Goal: Task Accomplishment & Management: Manage account settings

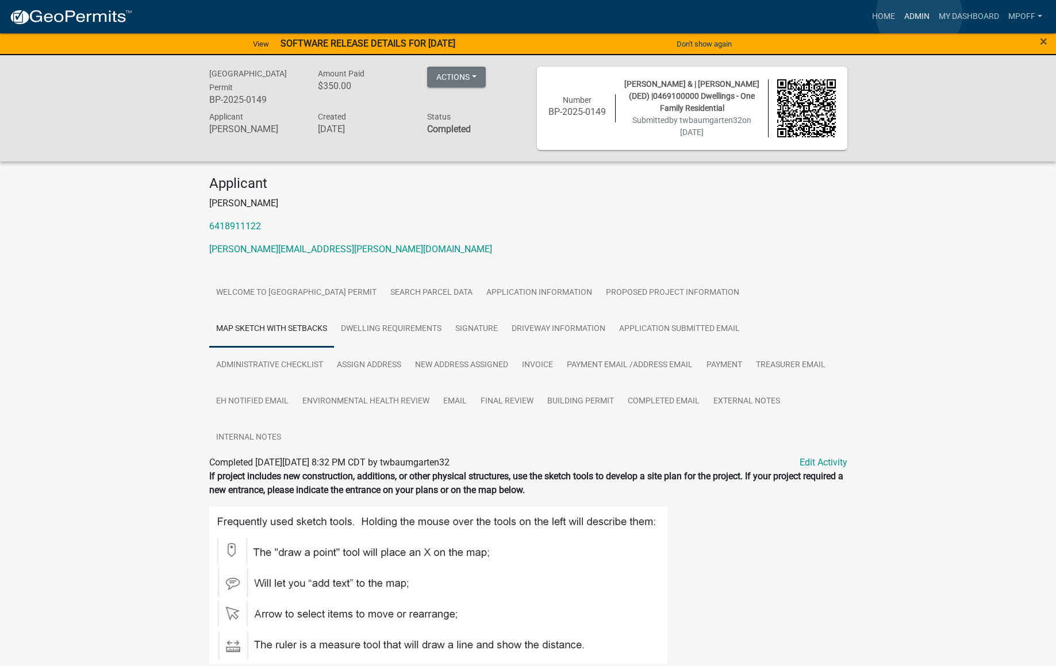
click at [919, 14] on link "Admin" at bounding box center [916, 17] width 34 height 22
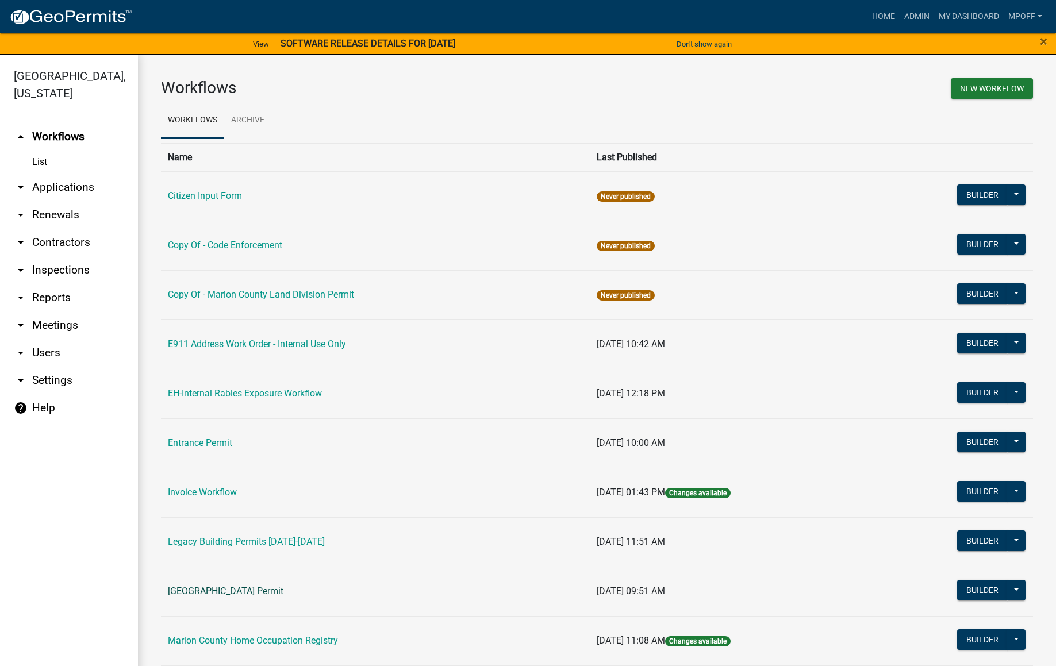
click at [225, 589] on link "[GEOGRAPHIC_DATA] Permit" at bounding box center [226, 591] width 116 height 11
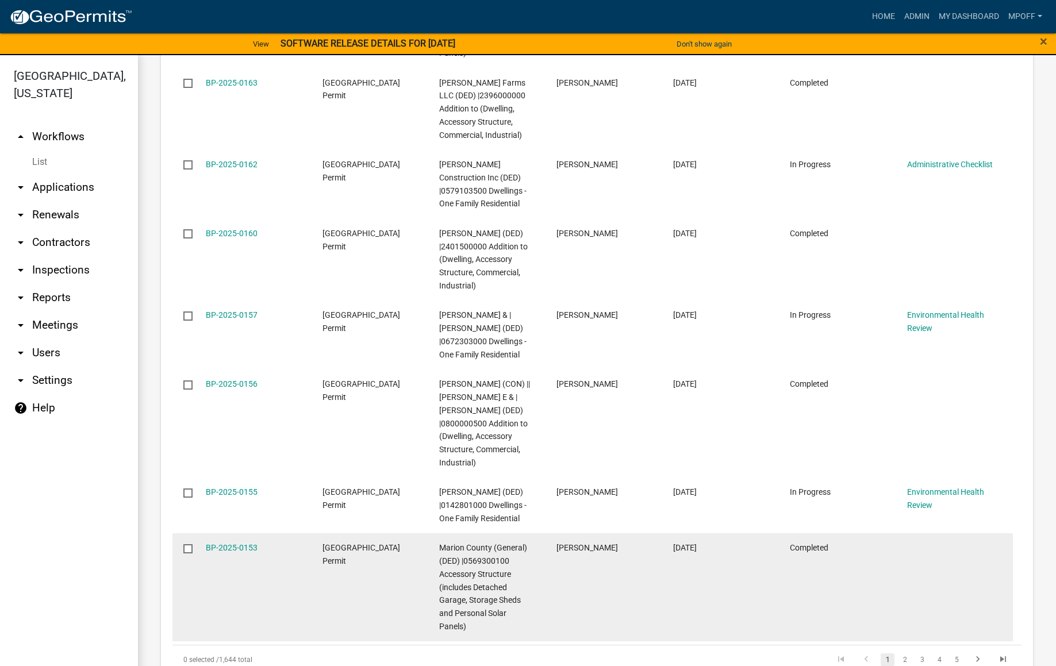
scroll to position [1855, 0]
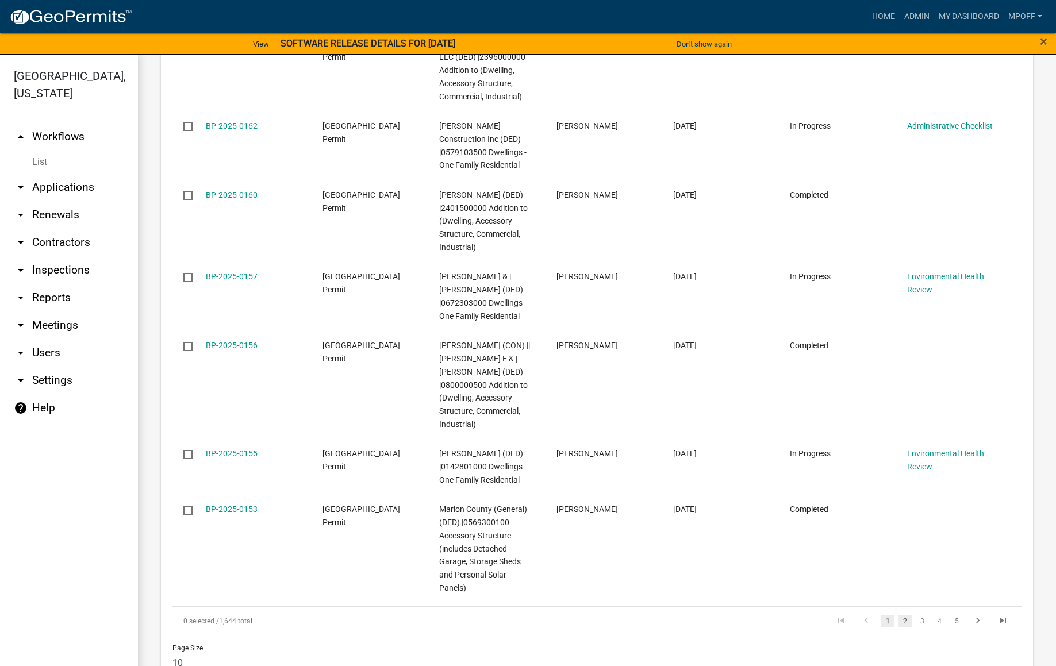
click at [898, 615] on link "2" at bounding box center [905, 621] width 14 height 13
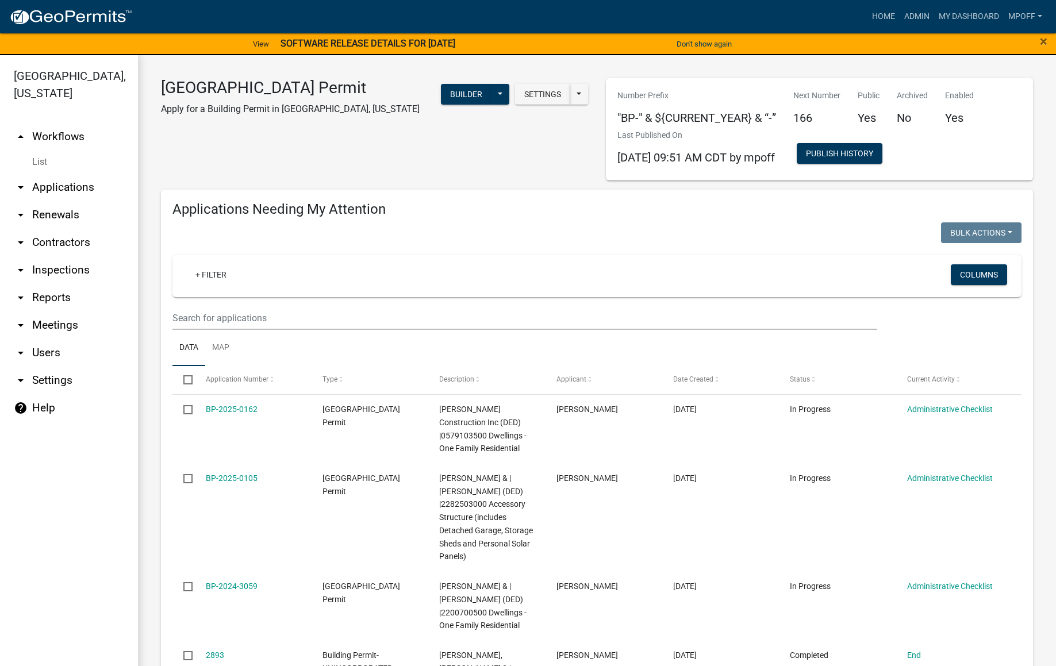
click at [42, 151] on link "List" at bounding box center [69, 162] width 138 height 23
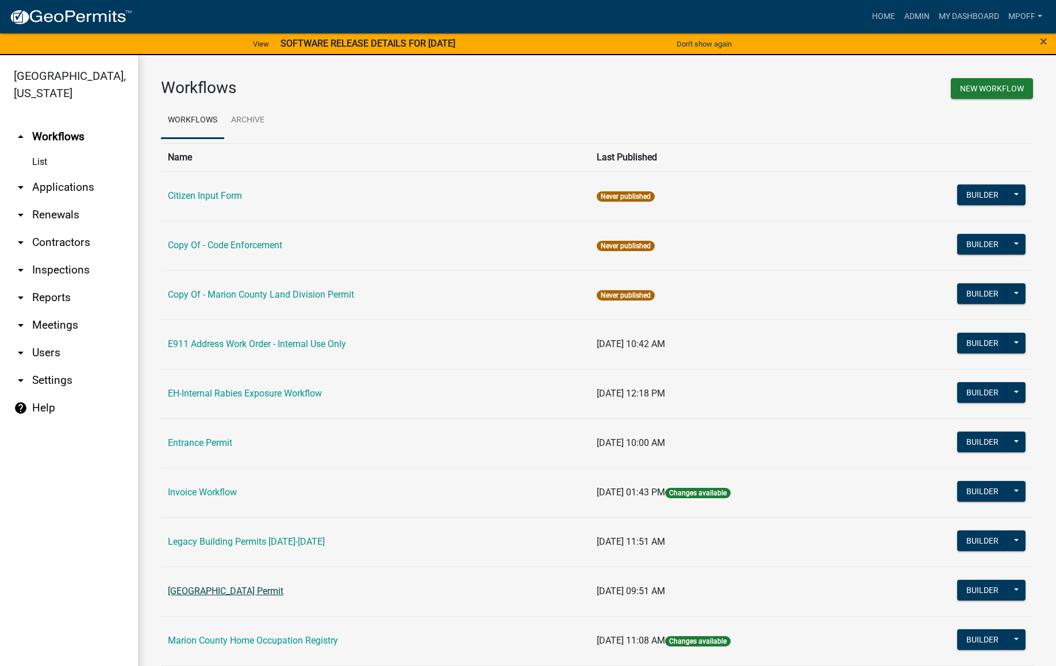
click at [207, 589] on link "[GEOGRAPHIC_DATA] Permit" at bounding box center [226, 591] width 116 height 11
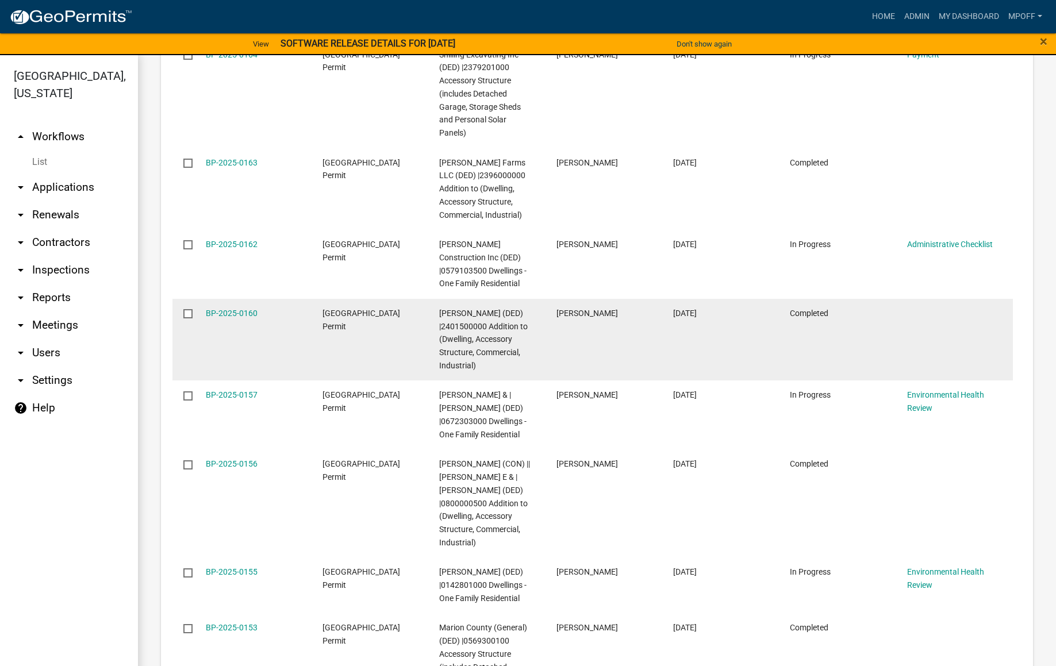
scroll to position [1798, 0]
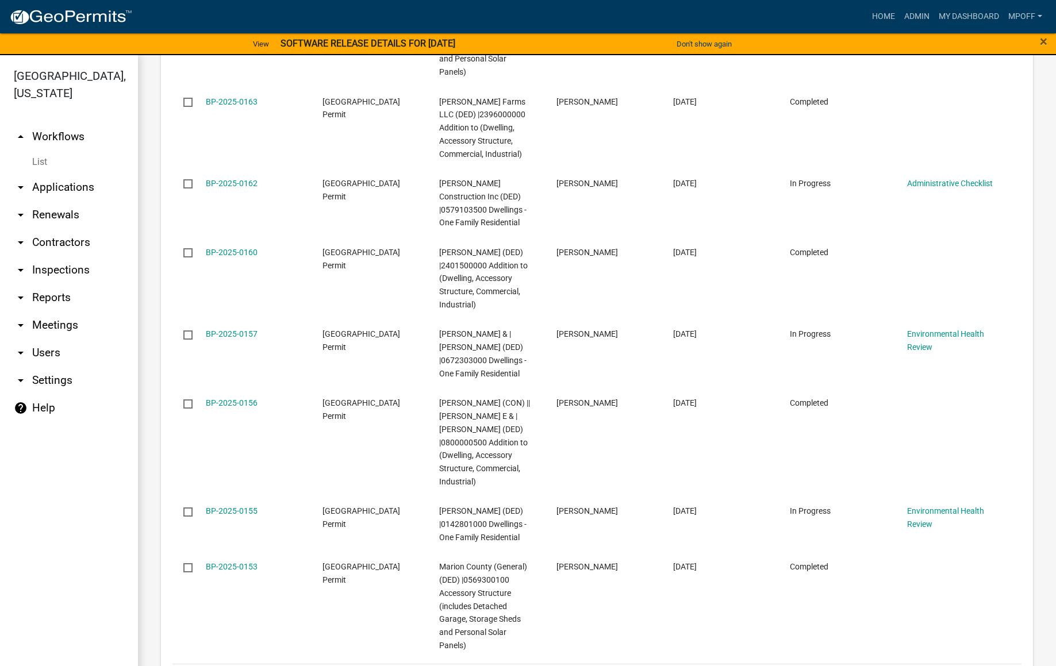
click at [951, 666] on link "5" at bounding box center [956, 678] width 14 height 13
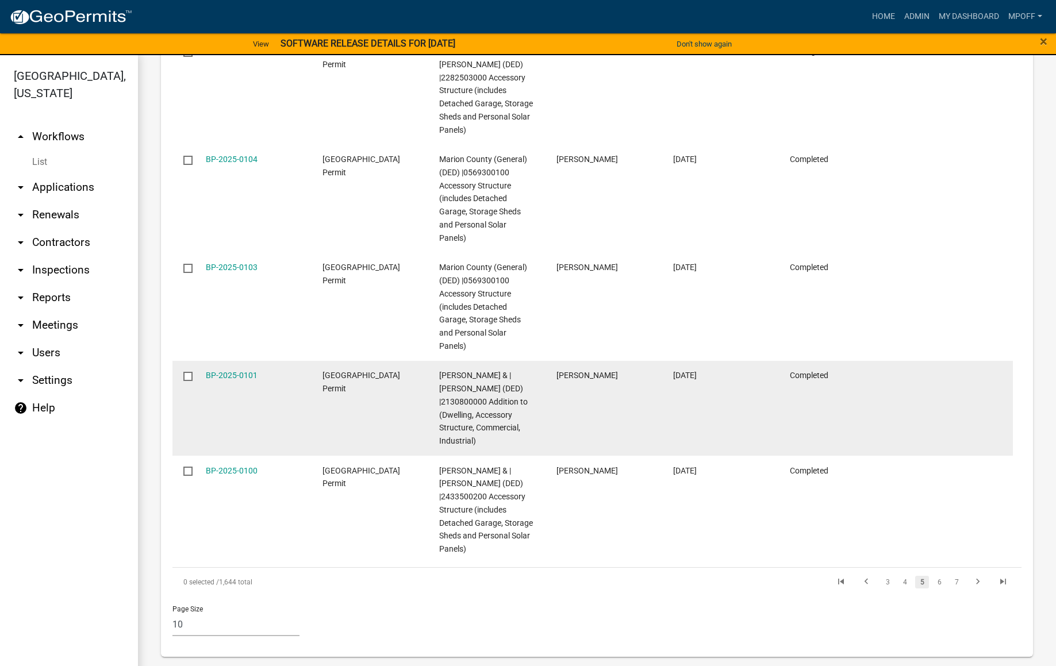
scroll to position [2051, 0]
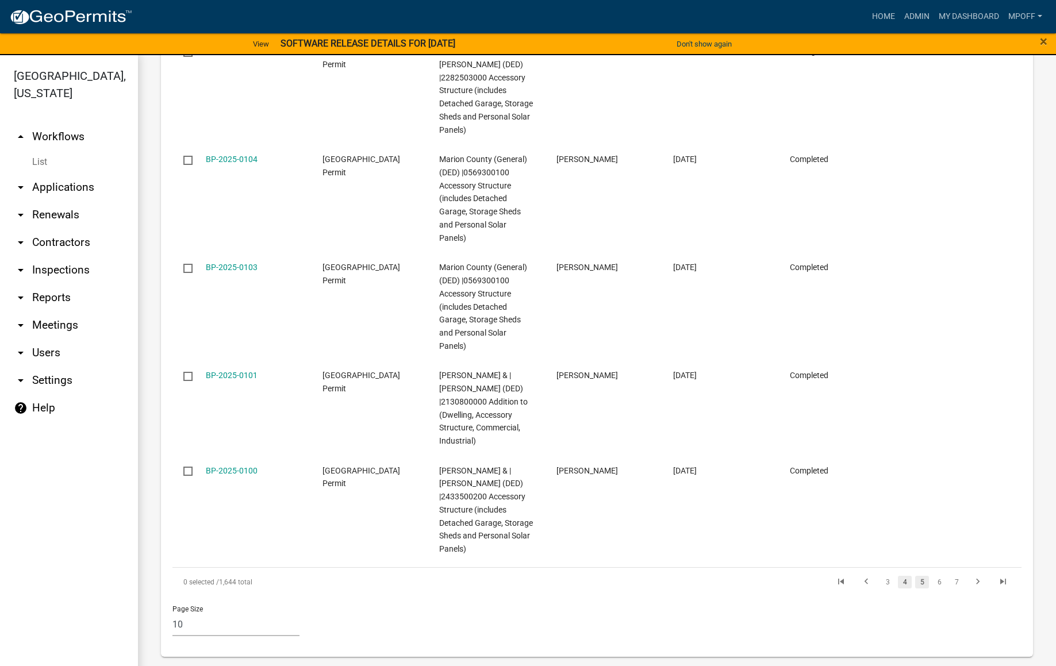
click at [898, 583] on link "4" at bounding box center [905, 582] width 14 height 13
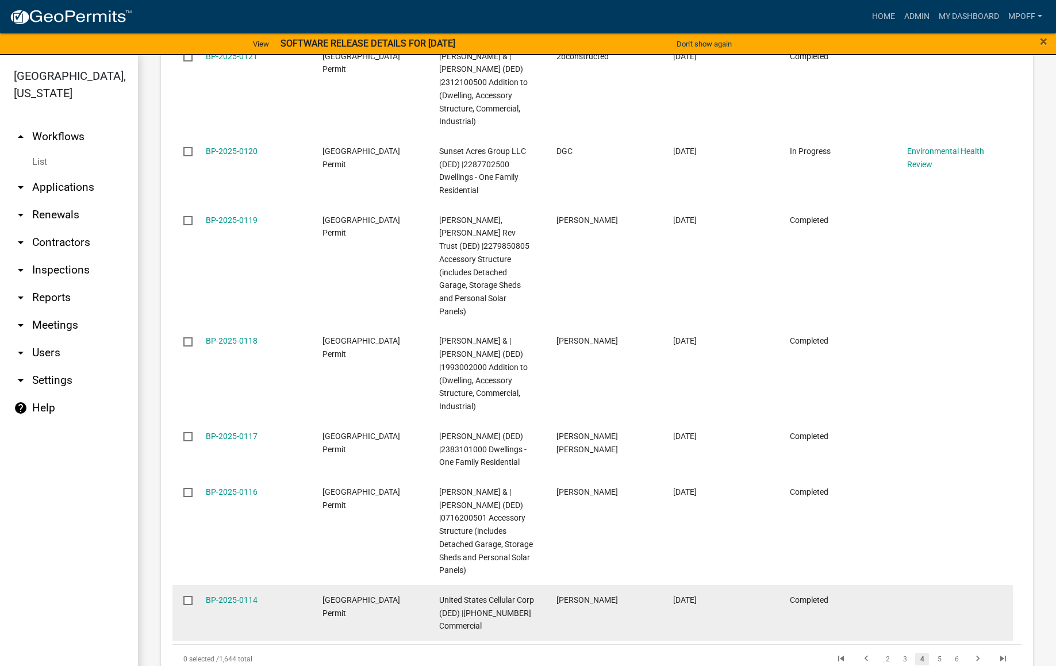
scroll to position [1947, 0]
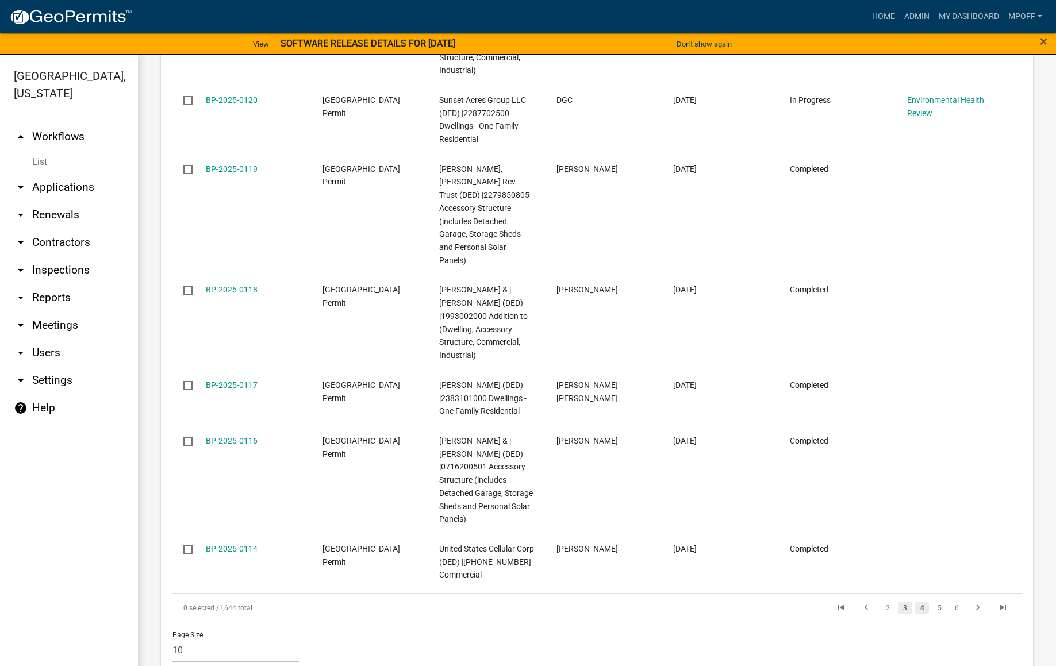
click at [898, 602] on link "3" at bounding box center [905, 608] width 14 height 13
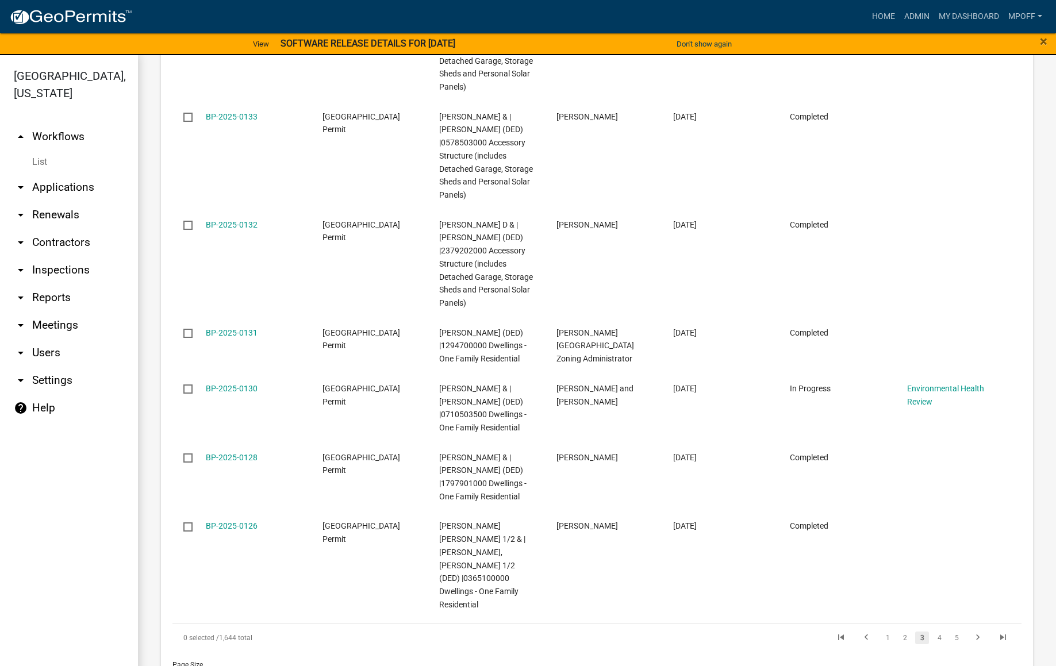
scroll to position [1920, 0]
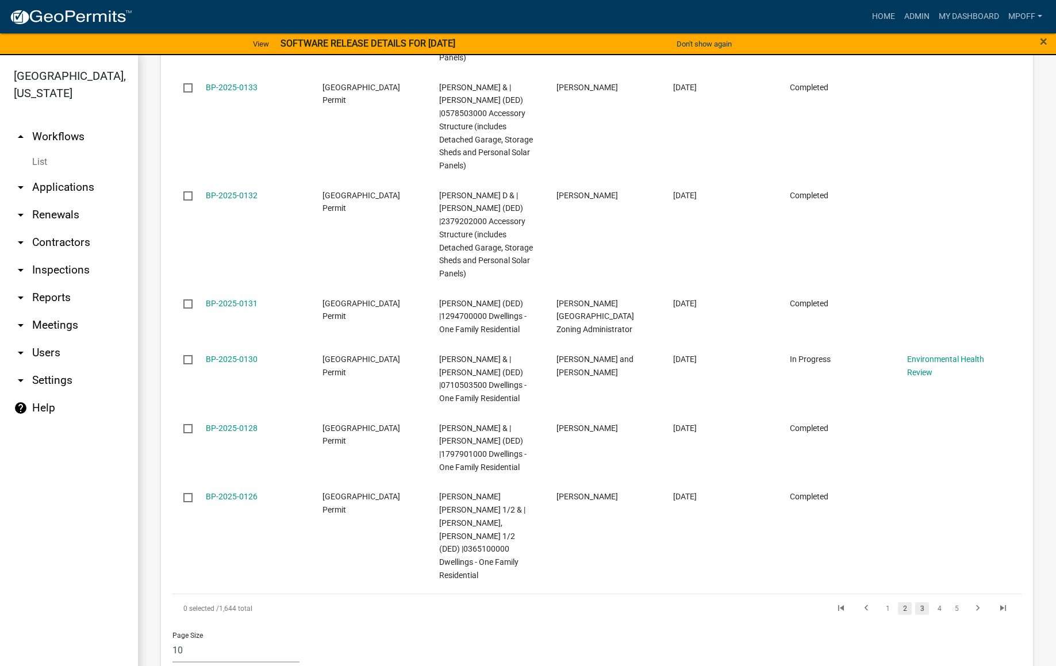
click at [898, 602] on link "2" at bounding box center [905, 608] width 14 height 13
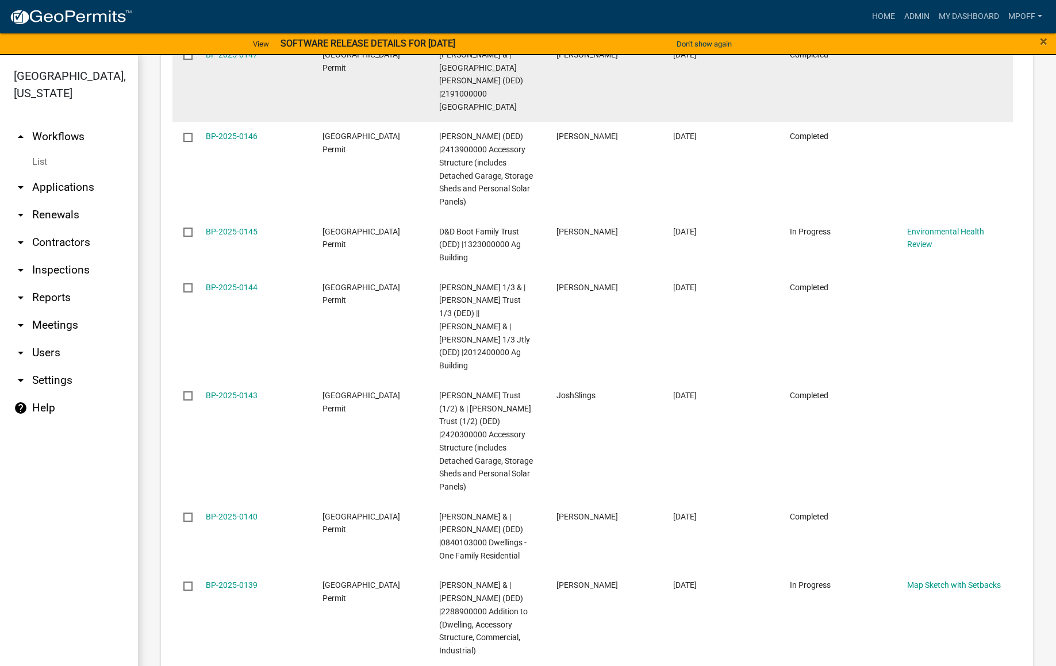
scroll to position [1946, 0]
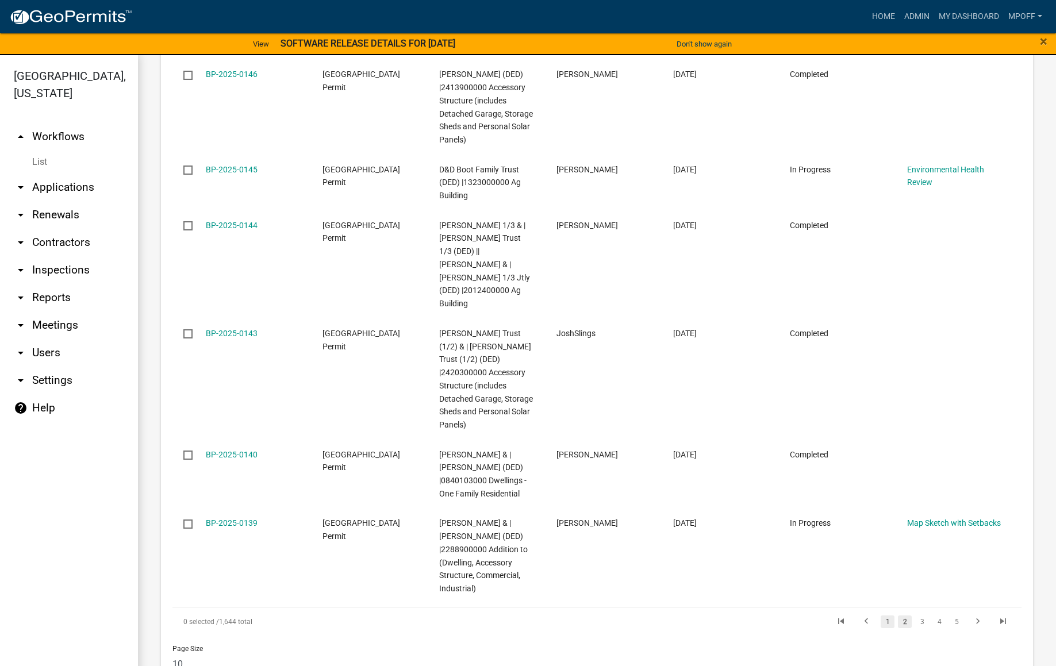
click at [880, 616] on link "1" at bounding box center [887, 622] width 14 height 13
